Goal: Find specific page/section: Find specific page/section

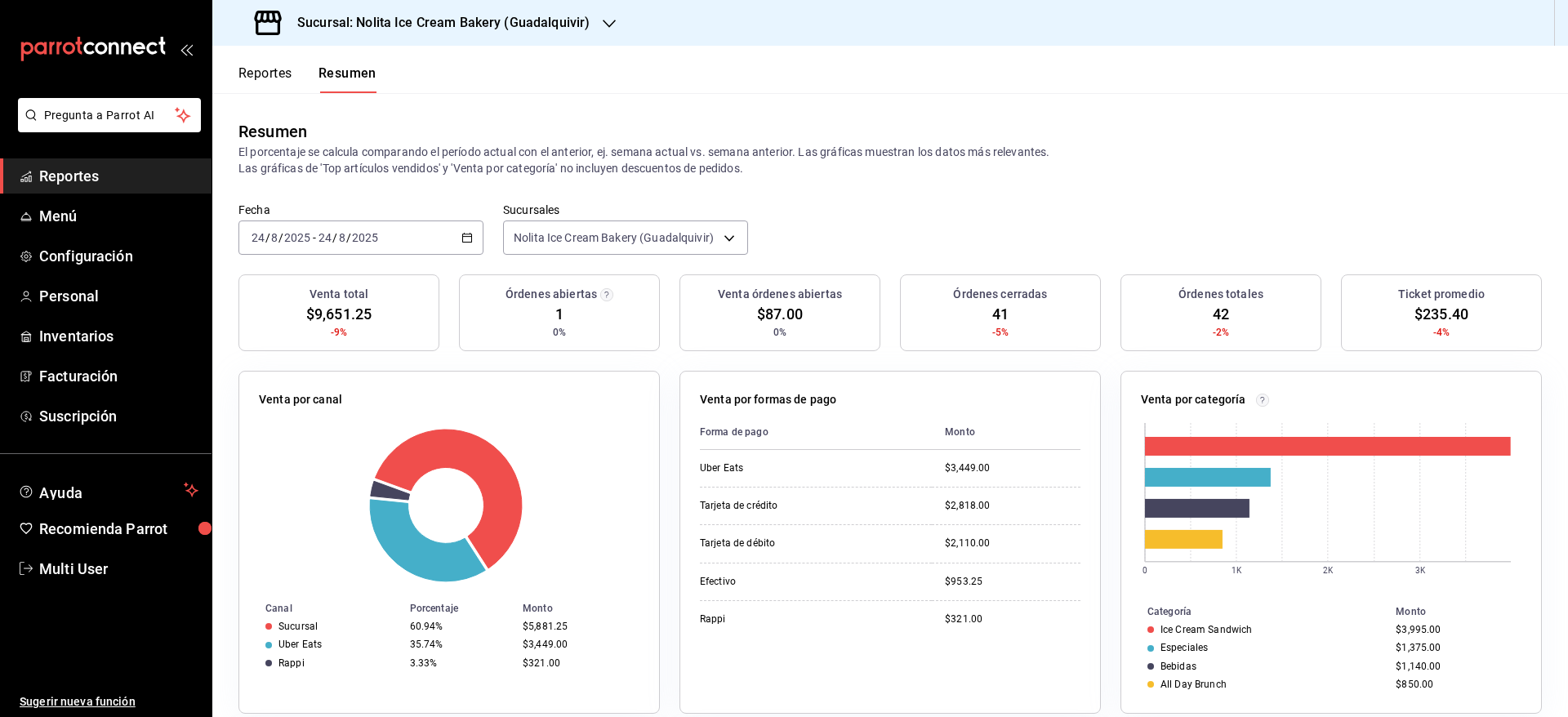
click at [111, 168] on span "Reportes" at bounding box center [119, 175] width 159 height 22
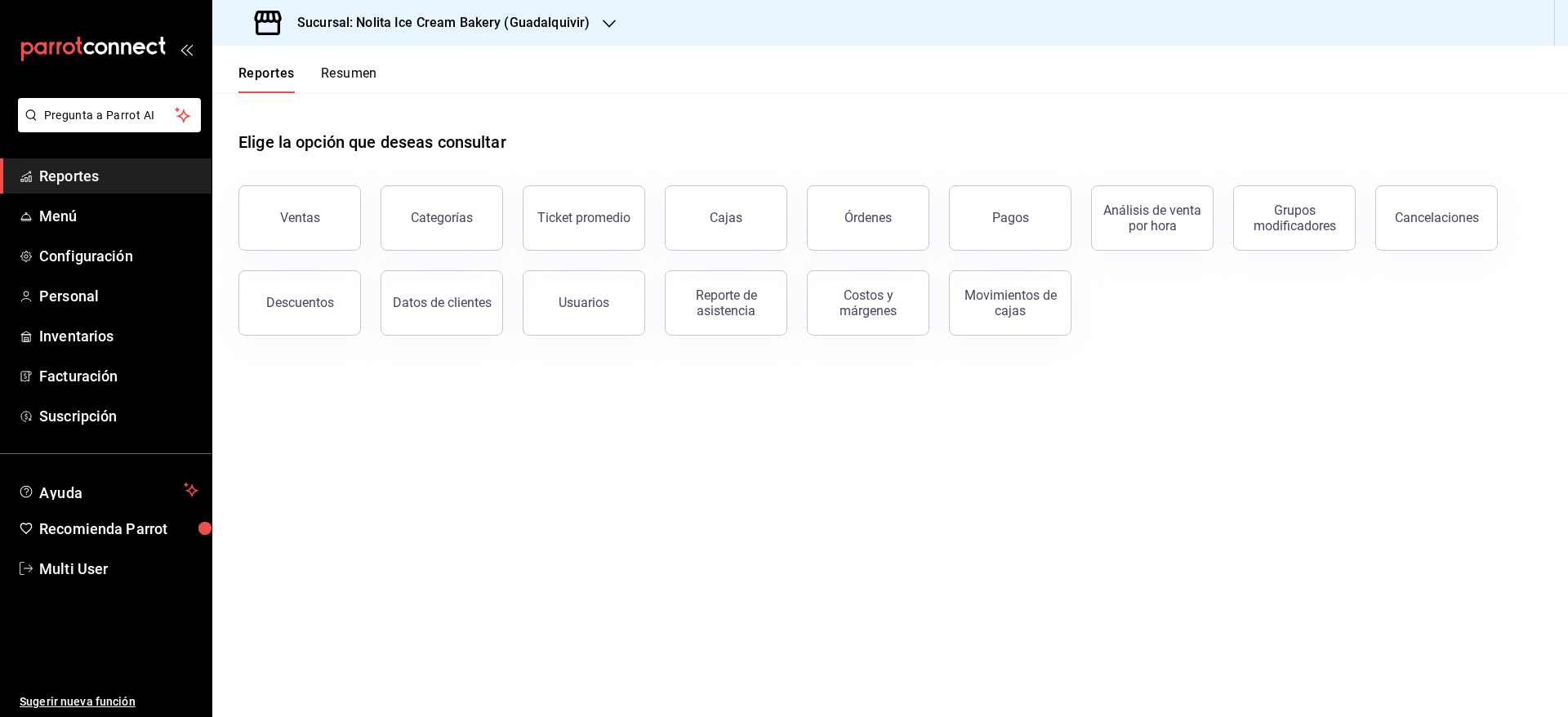
click at [338, 67] on button "Resumen" at bounding box center [349, 79] width 56 height 28
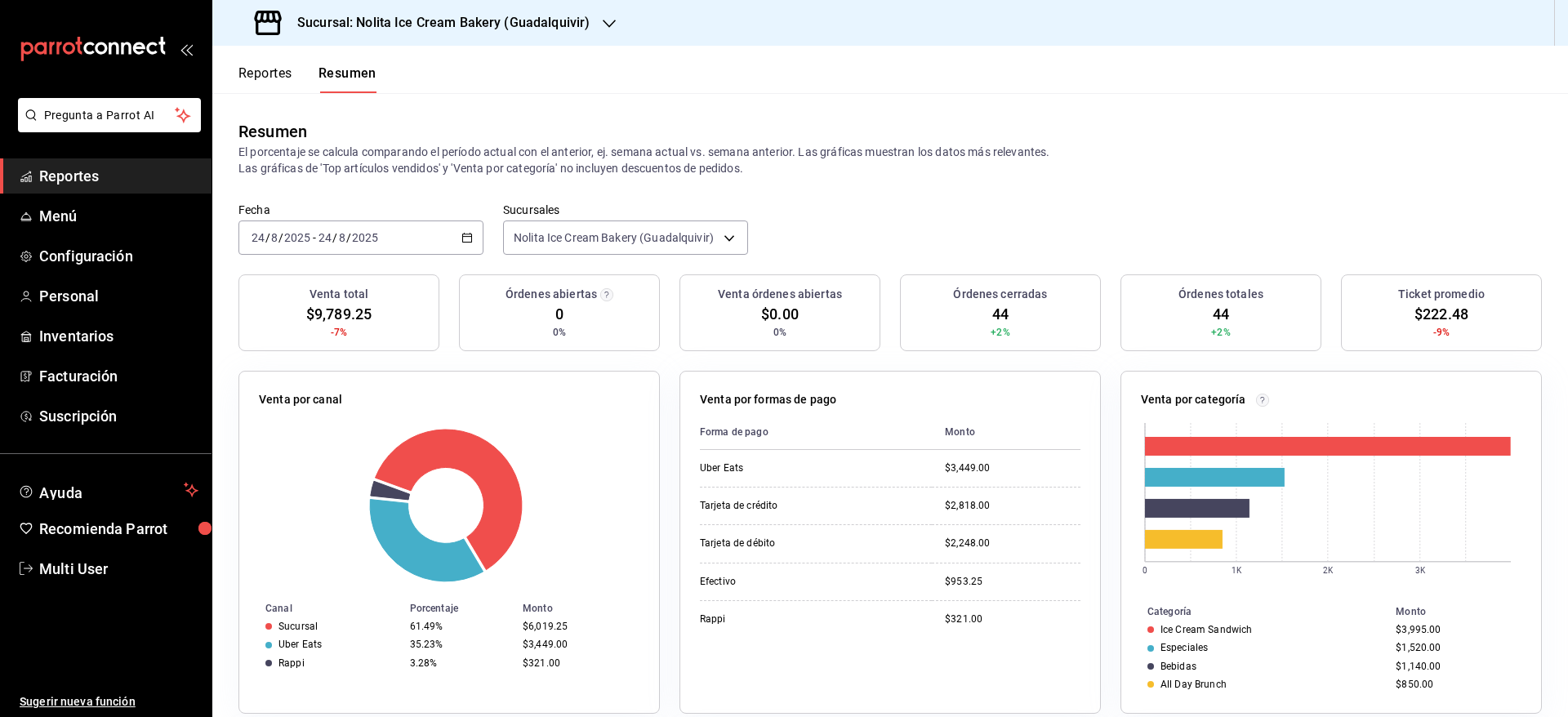
click at [338, 67] on button "Resumen" at bounding box center [347, 79] width 58 height 28
click at [284, 78] on button "Reportes" at bounding box center [265, 79] width 54 height 28
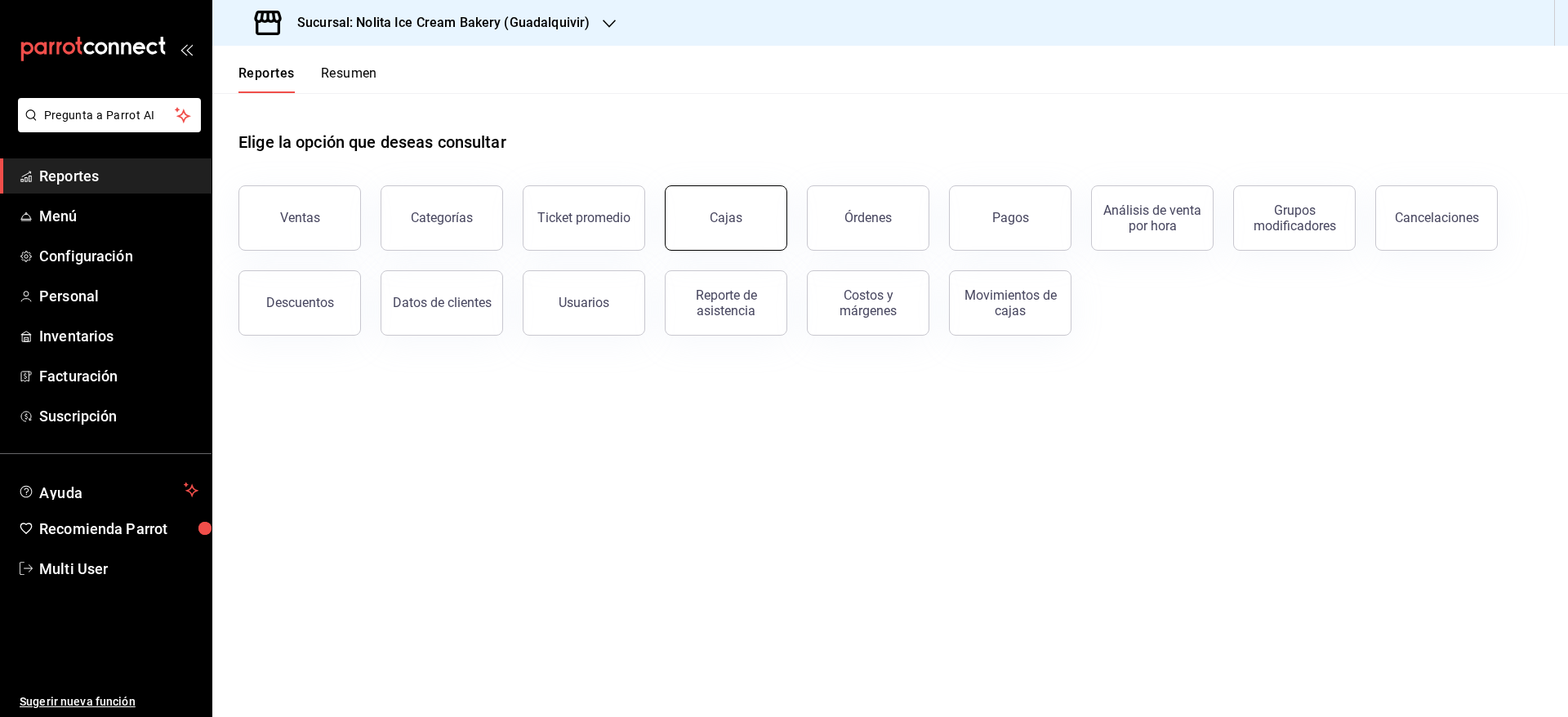
click at [756, 222] on button "Cajas" at bounding box center [726, 217] width 123 height 65
